Goal: Task Accomplishment & Management: Use online tool/utility

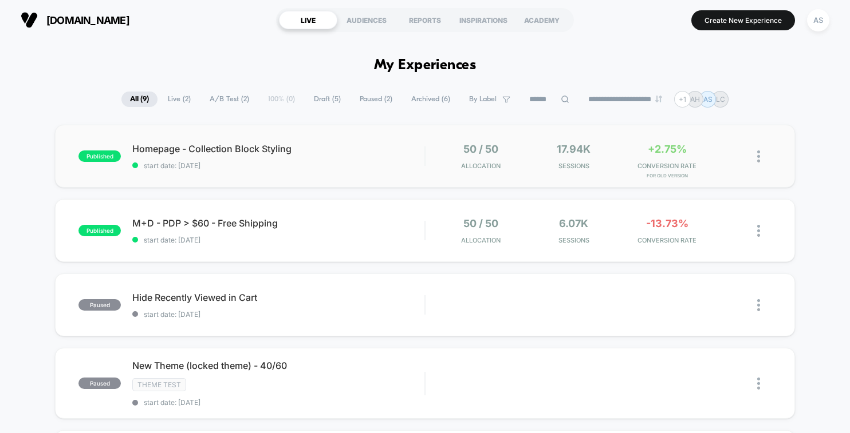
click at [343, 170] on div "published Homepage - Collection Block Styling start date: [DATE] 50 / 50 Alloca…" at bounding box center [424, 156] width 739 height 63
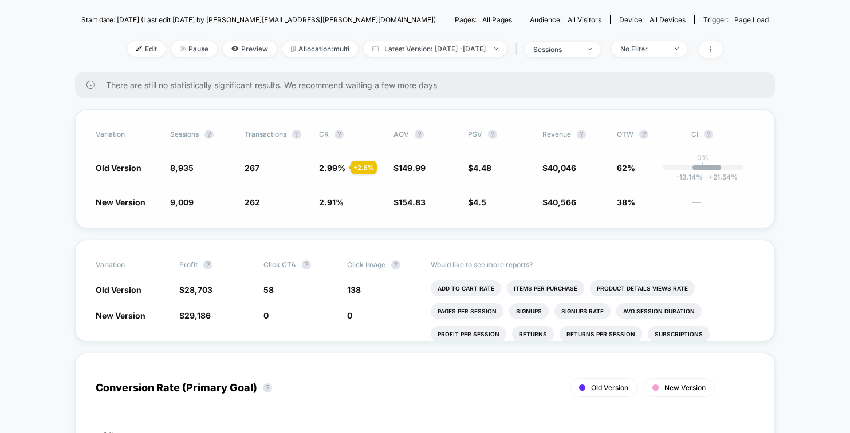
scroll to position [114, 0]
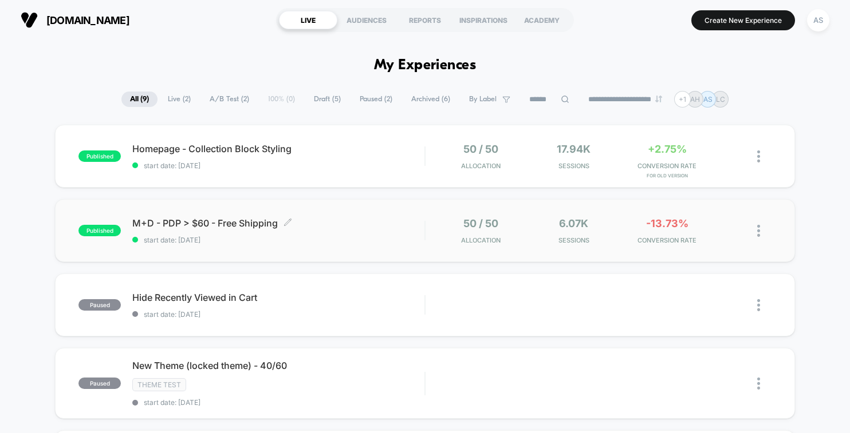
click at [345, 223] on span "M+D - PDP > $60 - Free Shipping Click to edit experience details" at bounding box center [278, 223] width 292 height 11
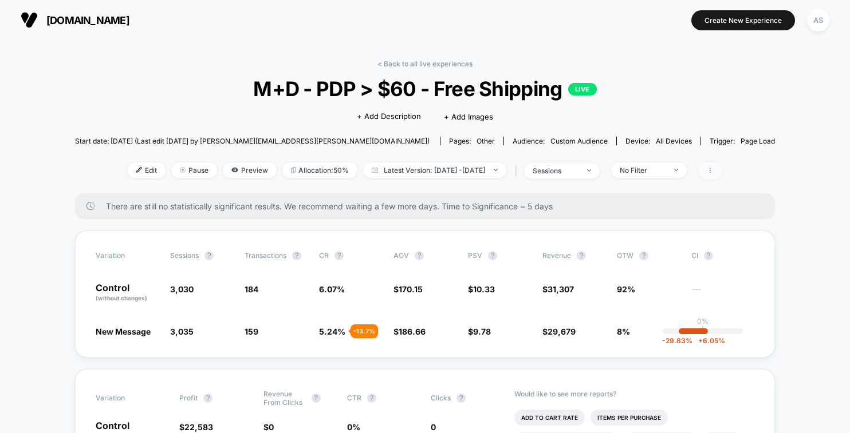
click at [713, 173] on icon at bounding box center [709, 170] width 7 height 7
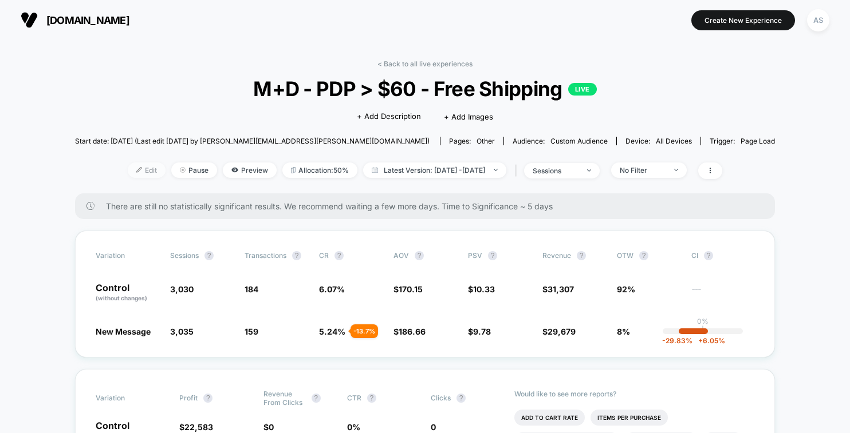
click at [132, 167] on span "Edit" at bounding box center [147, 170] width 38 height 15
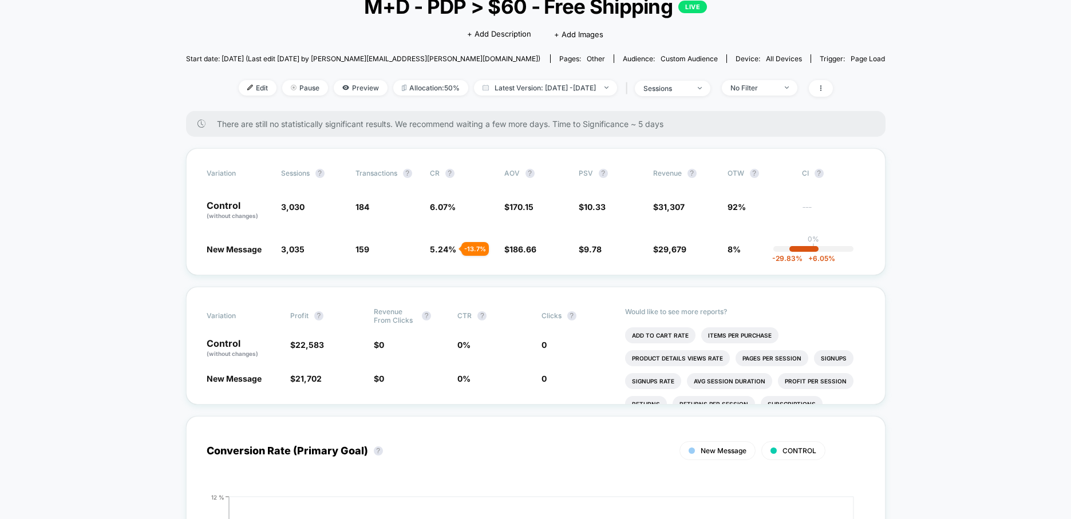
scroll to position [286, 0]
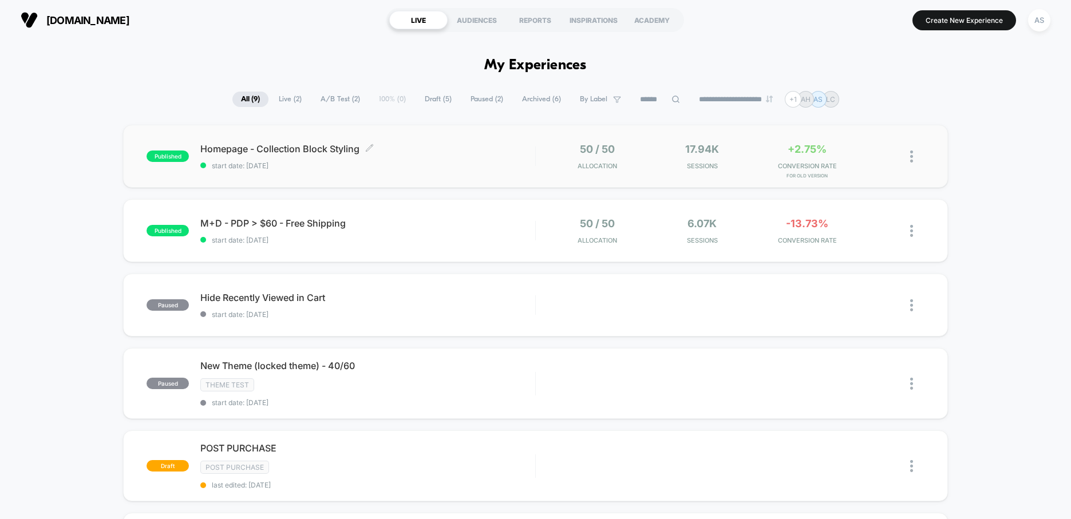
click at [393, 168] on span "start date: [DATE]" at bounding box center [367, 165] width 335 height 9
